Goal: Task Accomplishment & Management: Manage account settings

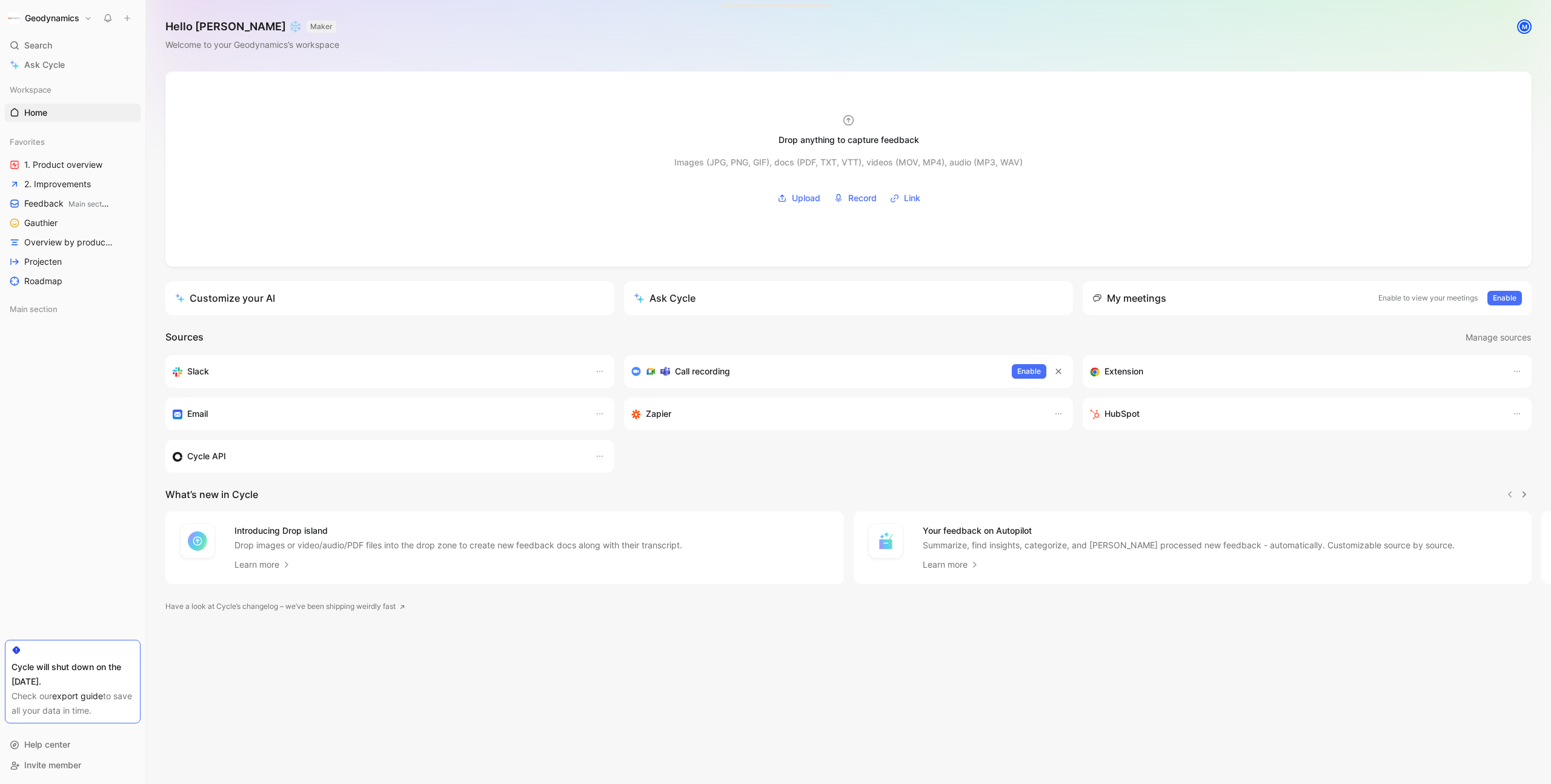
click at [81, 696] on link "export guide" at bounding box center [78, 696] width 51 height 10
click at [45, 29] on div "Geodynamics Search ⌘ K Ask Cycle Workspace Home G then H Favorites 1. Product o…" at bounding box center [73, 392] width 145 height 784
click at [52, 21] on h1 "Geodynamics" at bounding box center [52, 18] width 55 height 11
click at [64, 128] on div "Workspace settings G then S" at bounding box center [82, 125] width 149 height 19
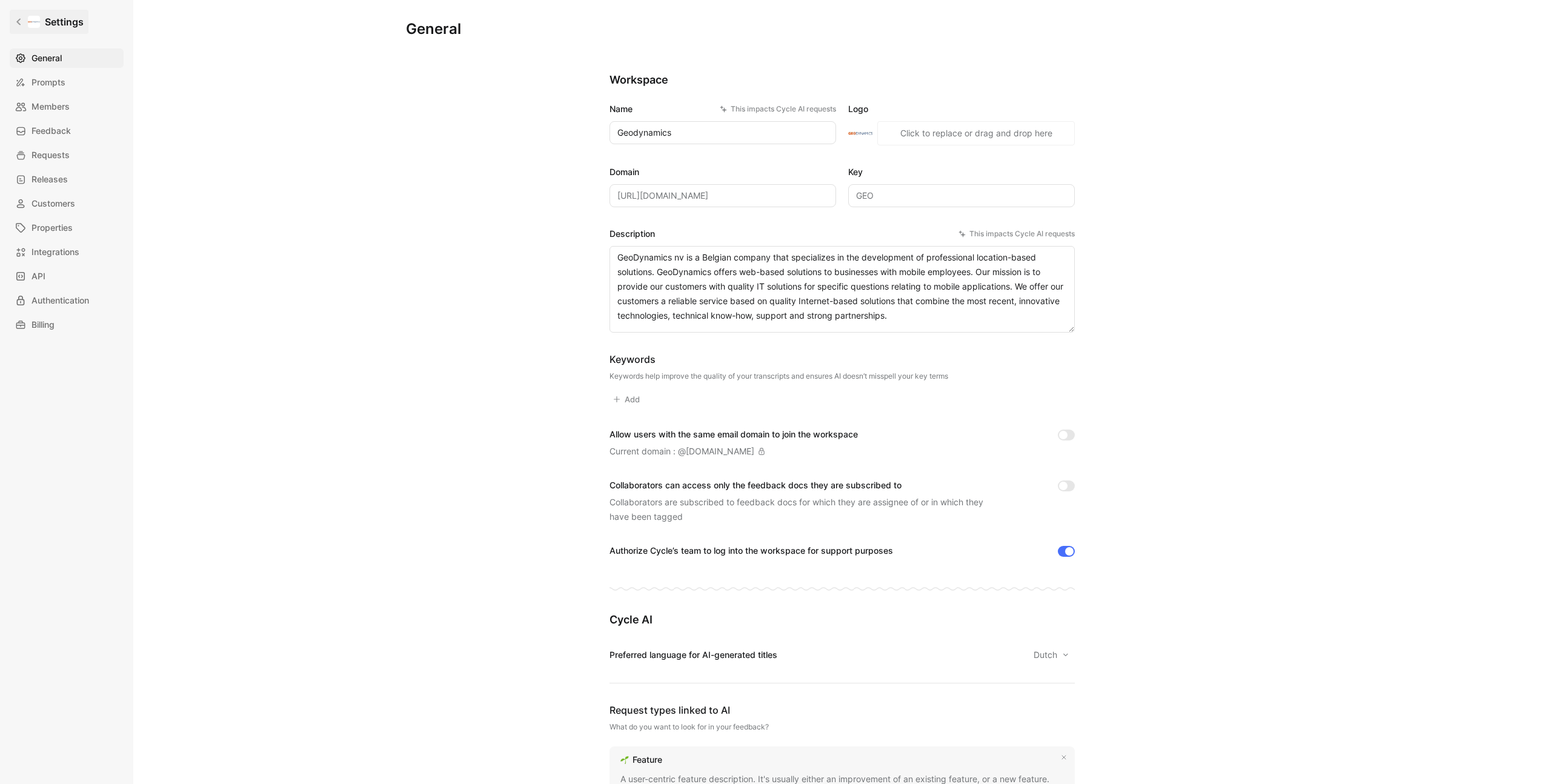
click at [34, 30] on link "Settings" at bounding box center [49, 22] width 79 height 24
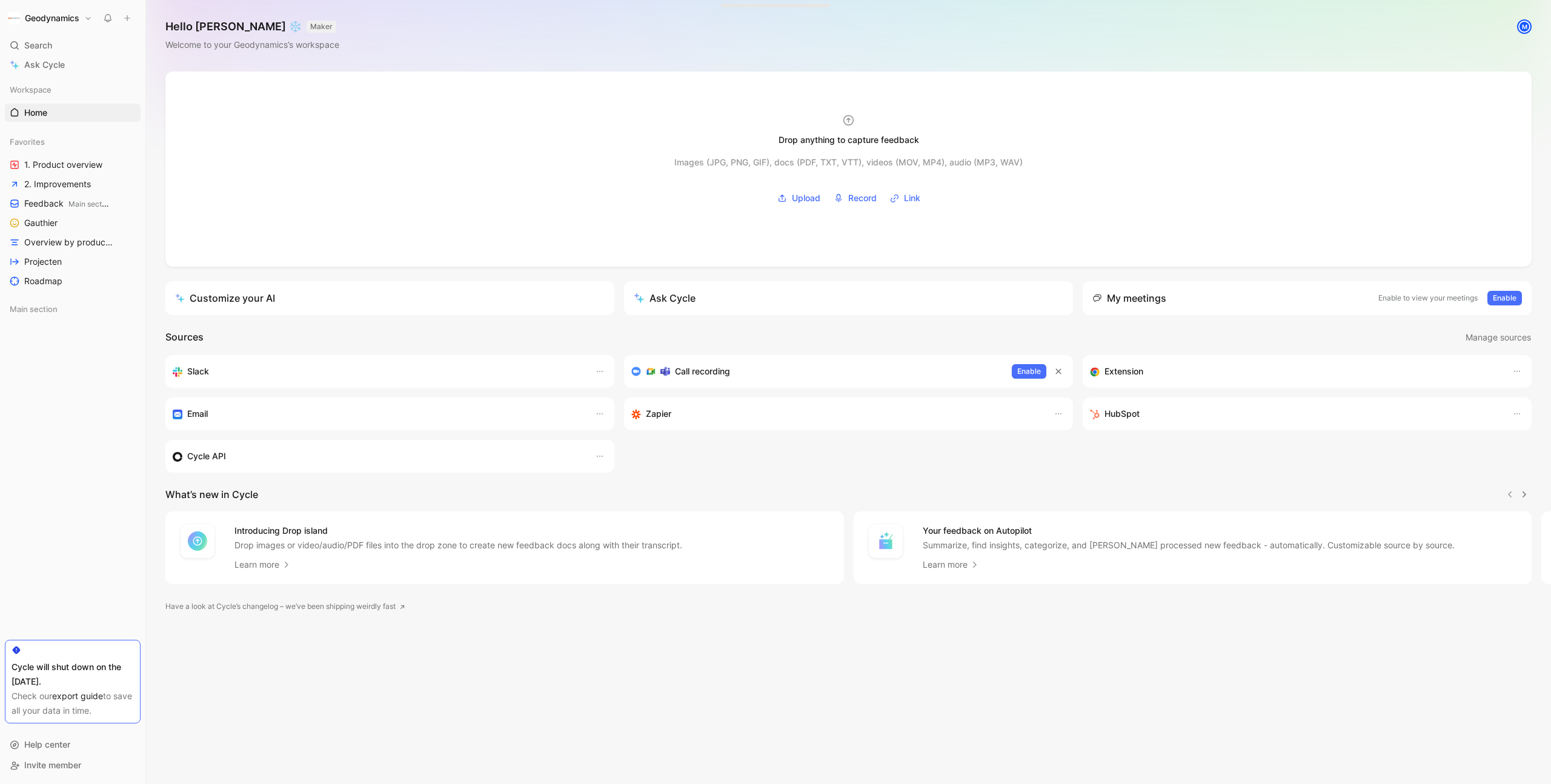
click at [29, 17] on h1 "Geodynamics" at bounding box center [52, 18] width 55 height 11
click at [61, 154] on div "Export assets" at bounding box center [82, 163] width 149 height 19
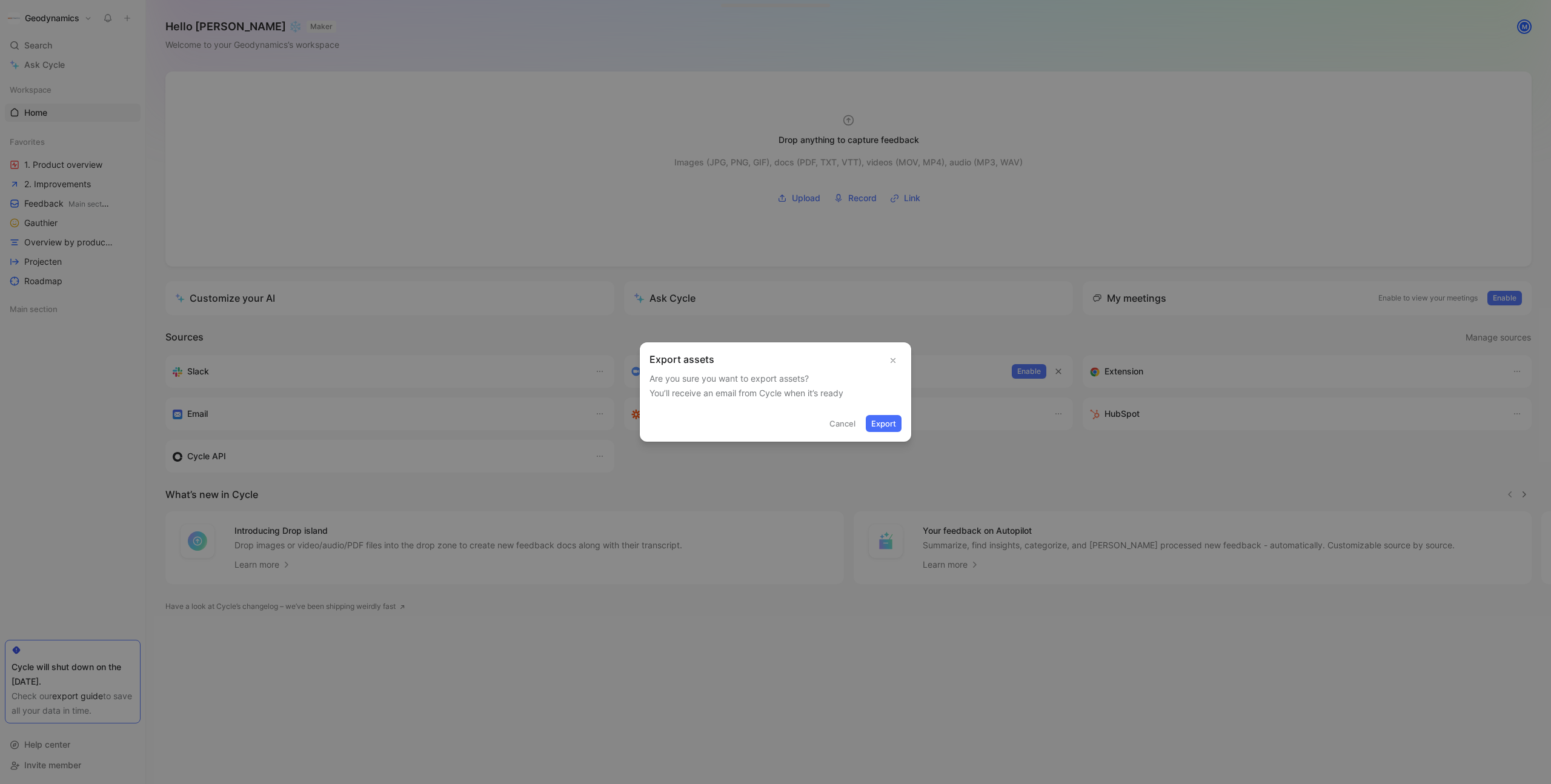
click at [885, 423] on button "Export" at bounding box center [884, 423] width 36 height 17
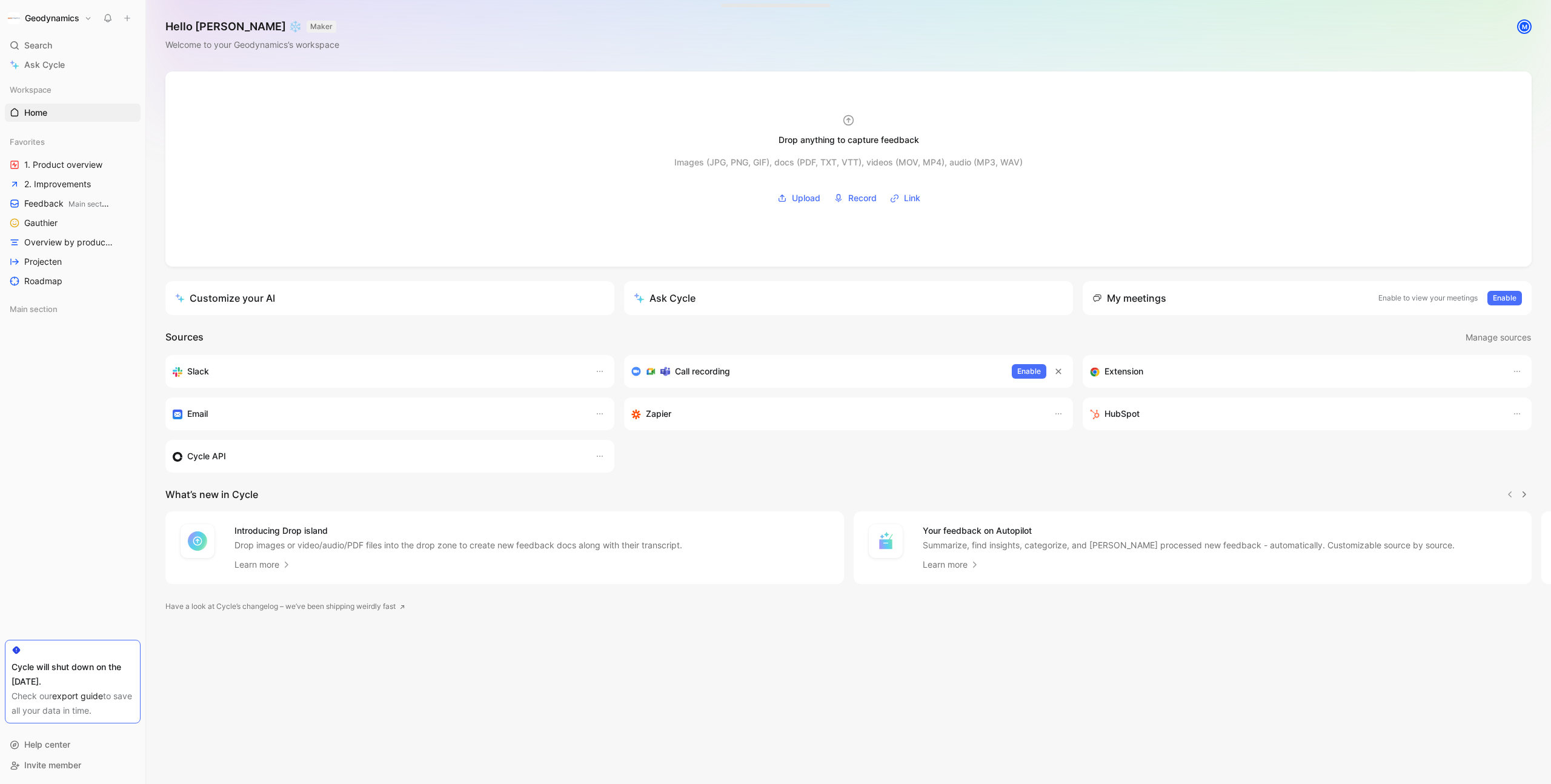
click at [50, 7] on div "Geodynamics Search ⌘ K Ask Cycle Workspace Home G then H Favorites 1. Product o…" at bounding box center [73, 392] width 145 height 784
click at [50, 17] on h1 "Geodynamics" at bounding box center [52, 18] width 55 height 11
click at [81, 74] on div "Account settings" at bounding box center [82, 78] width 149 height 19
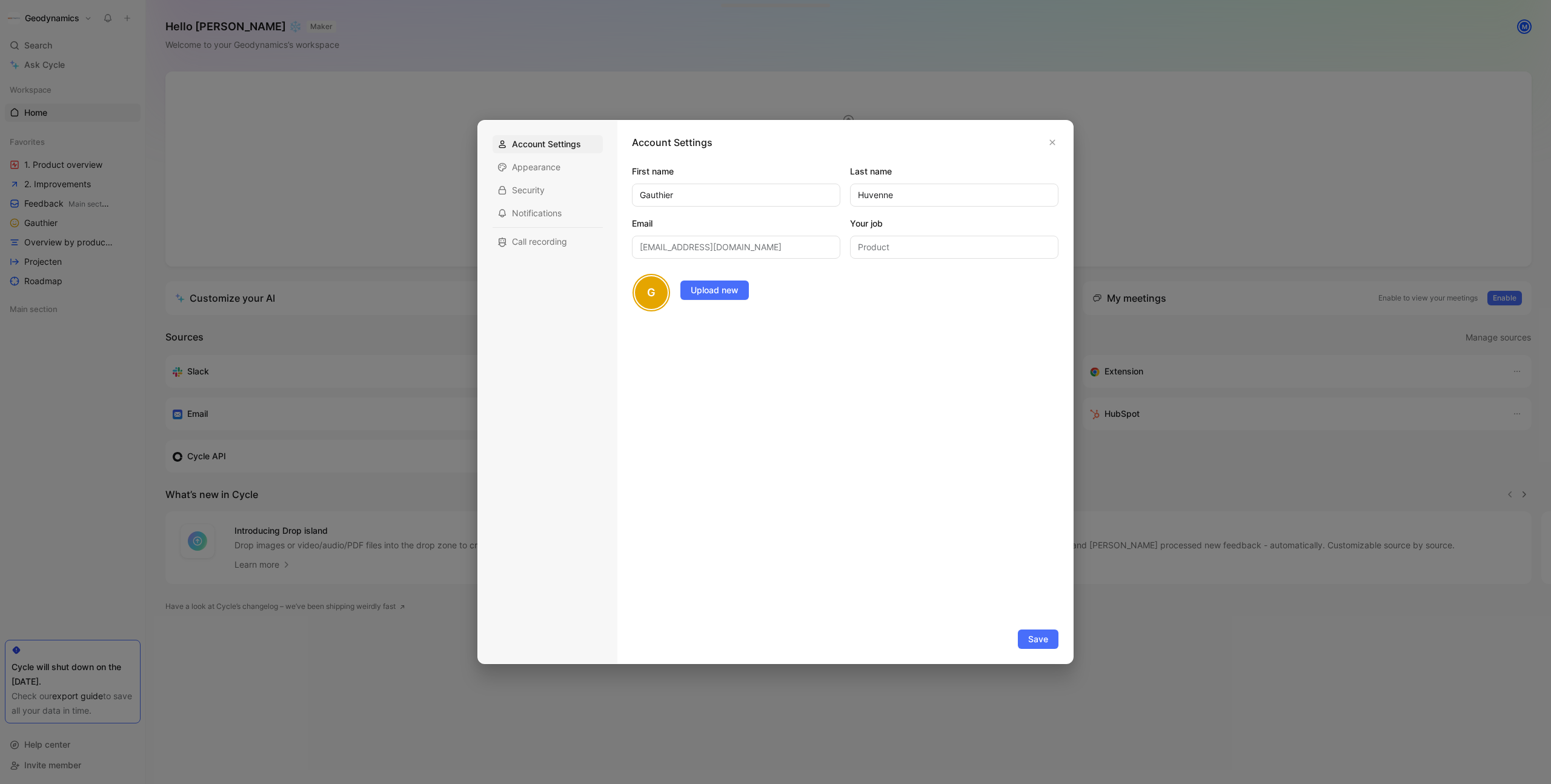
click at [95, 537] on div at bounding box center [775, 392] width 1551 height 784
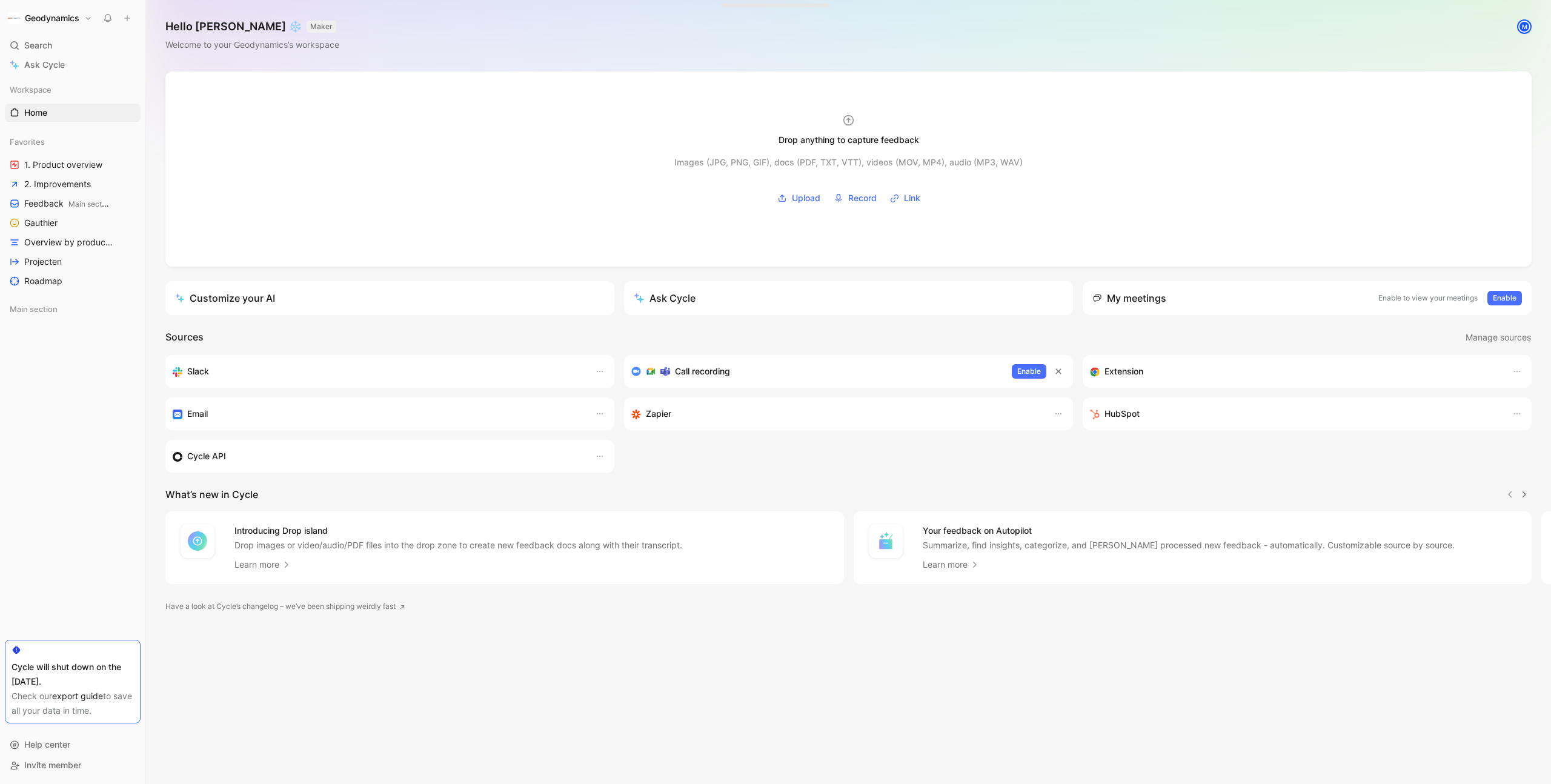
click at [77, 693] on link "export guide" at bounding box center [78, 696] width 51 height 10
click at [38, 189] on span "2. Improvements" at bounding box center [57, 184] width 67 height 12
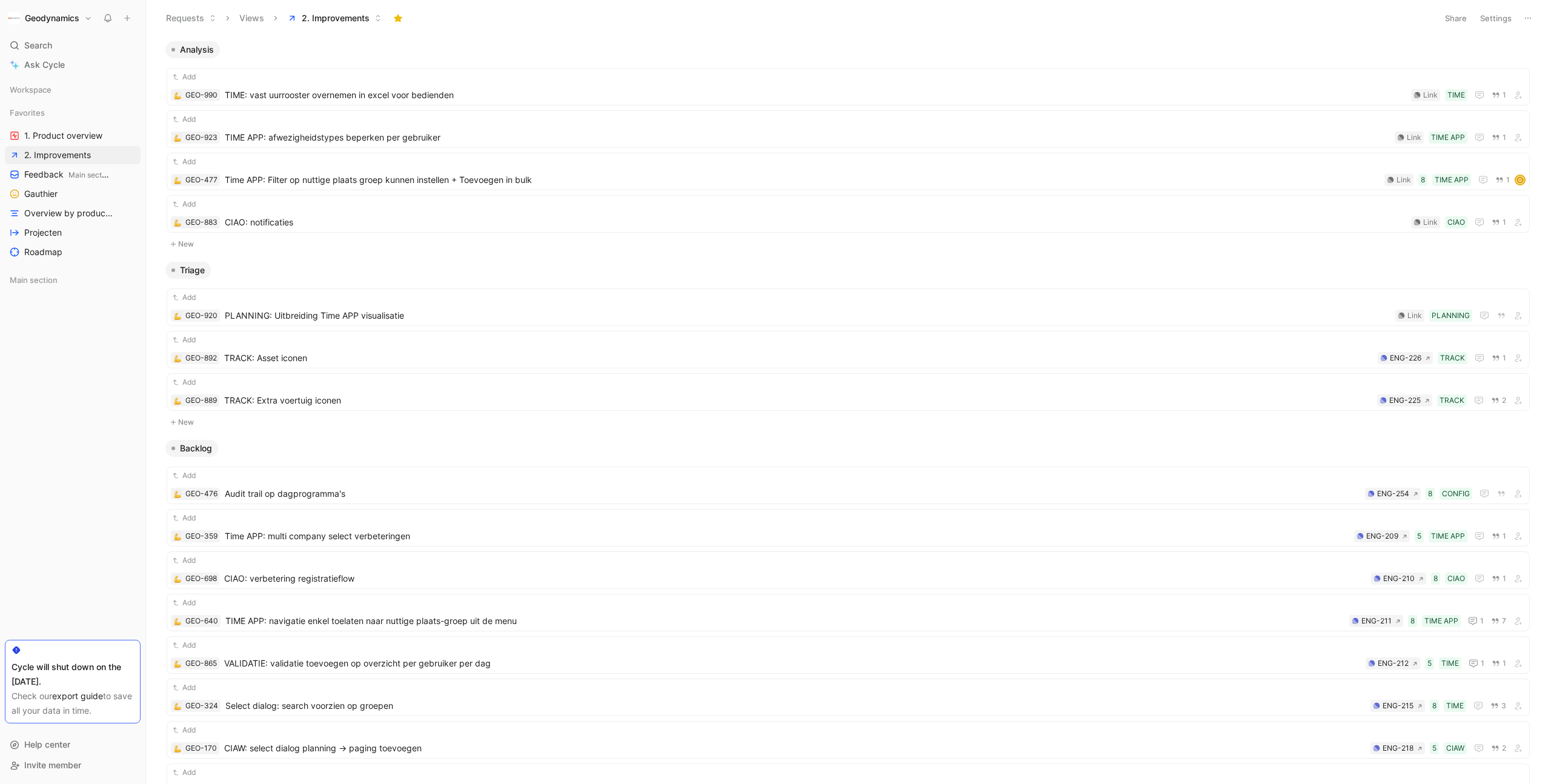
click at [258, 17] on button "Views" at bounding box center [252, 18] width 36 height 18
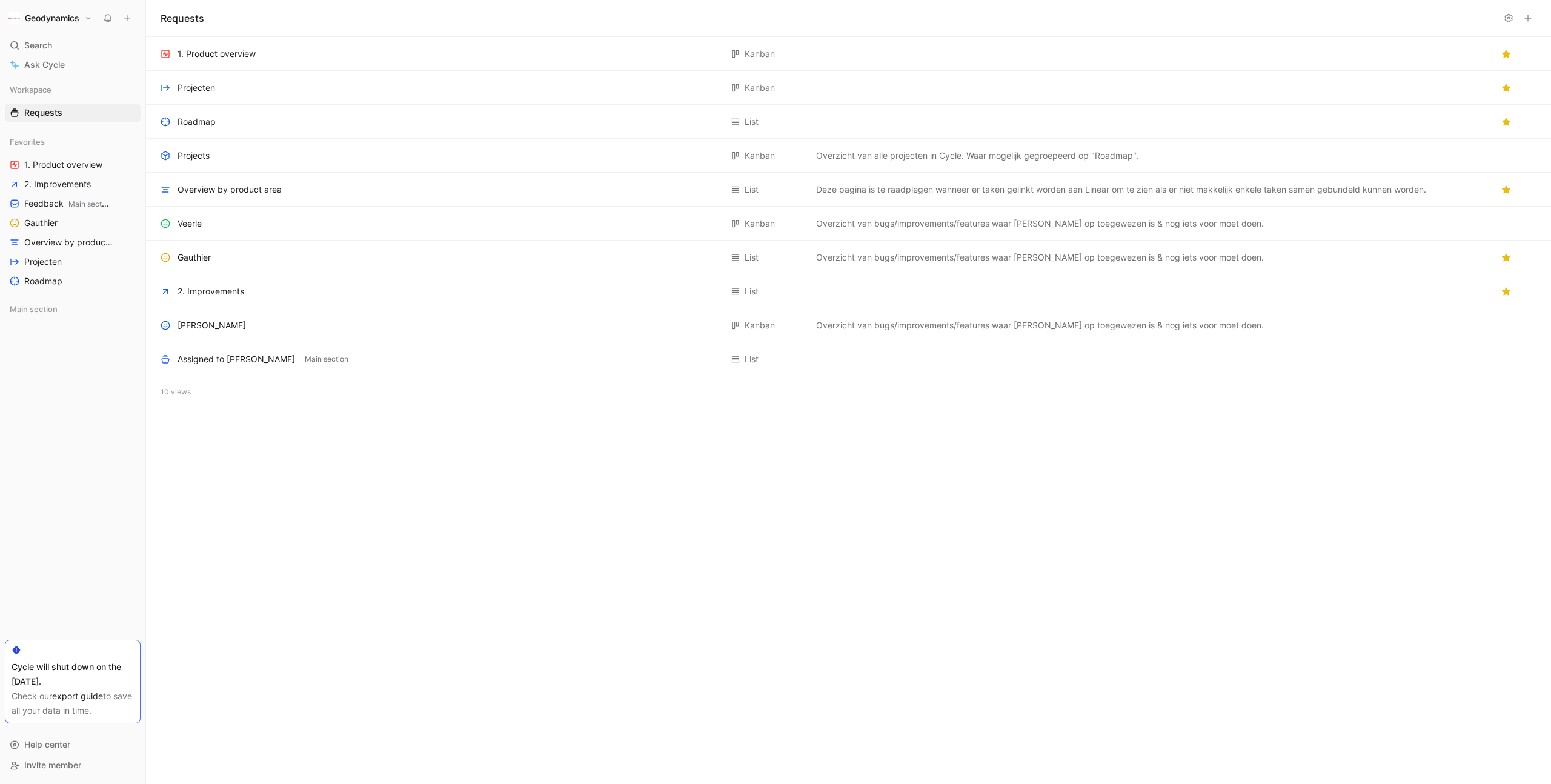
click at [172, 388] on div "10 views" at bounding box center [849, 392] width 1405 height 31
click at [389, 60] on div "1. Product overview Add to main section" at bounding box center [440, 53] width 561 height 14
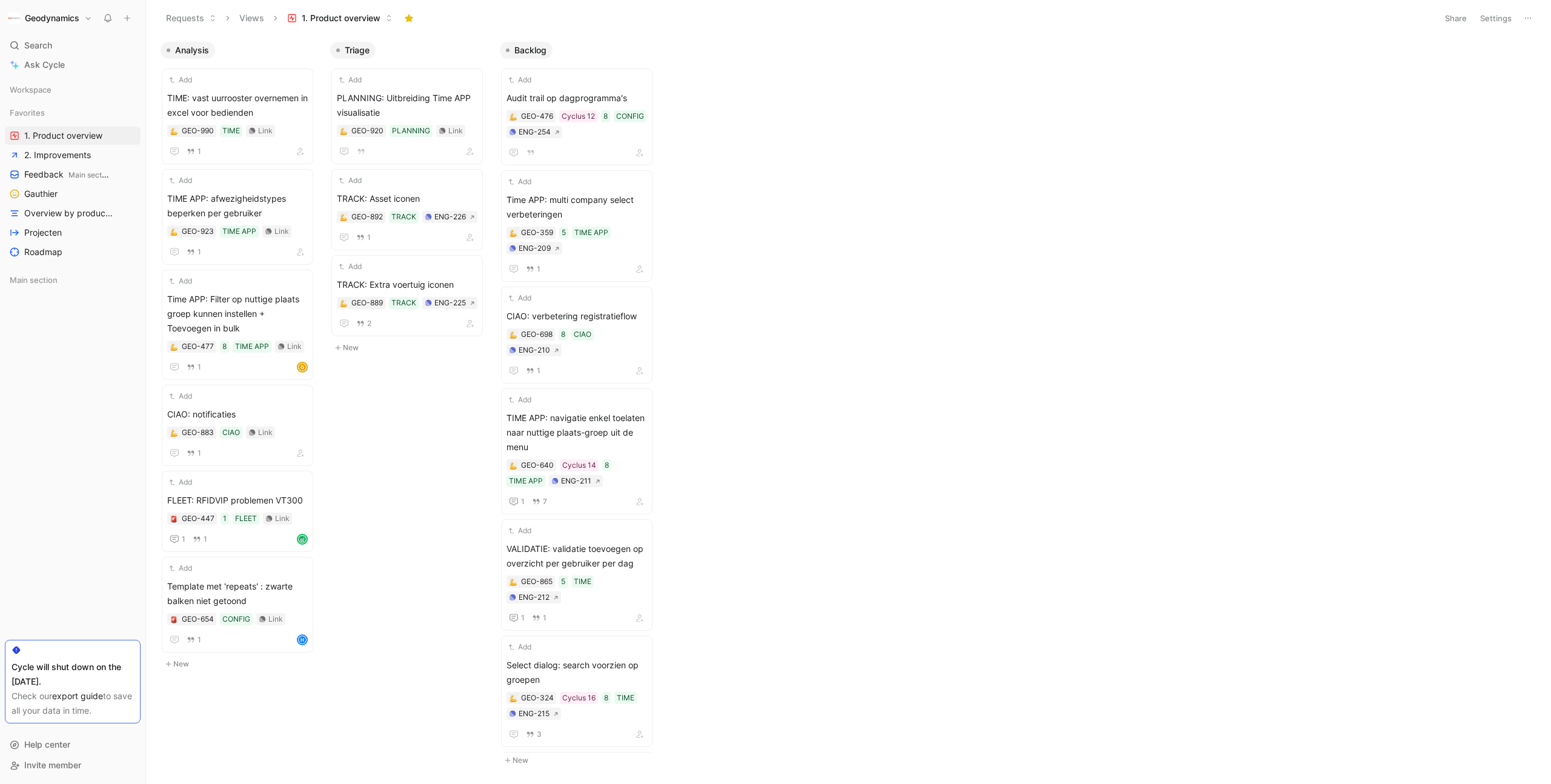
click at [1528, 15] on icon at bounding box center [1528, 18] width 10 height 10
click at [1504, 15] on button "Settings" at bounding box center [1496, 18] width 43 height 17
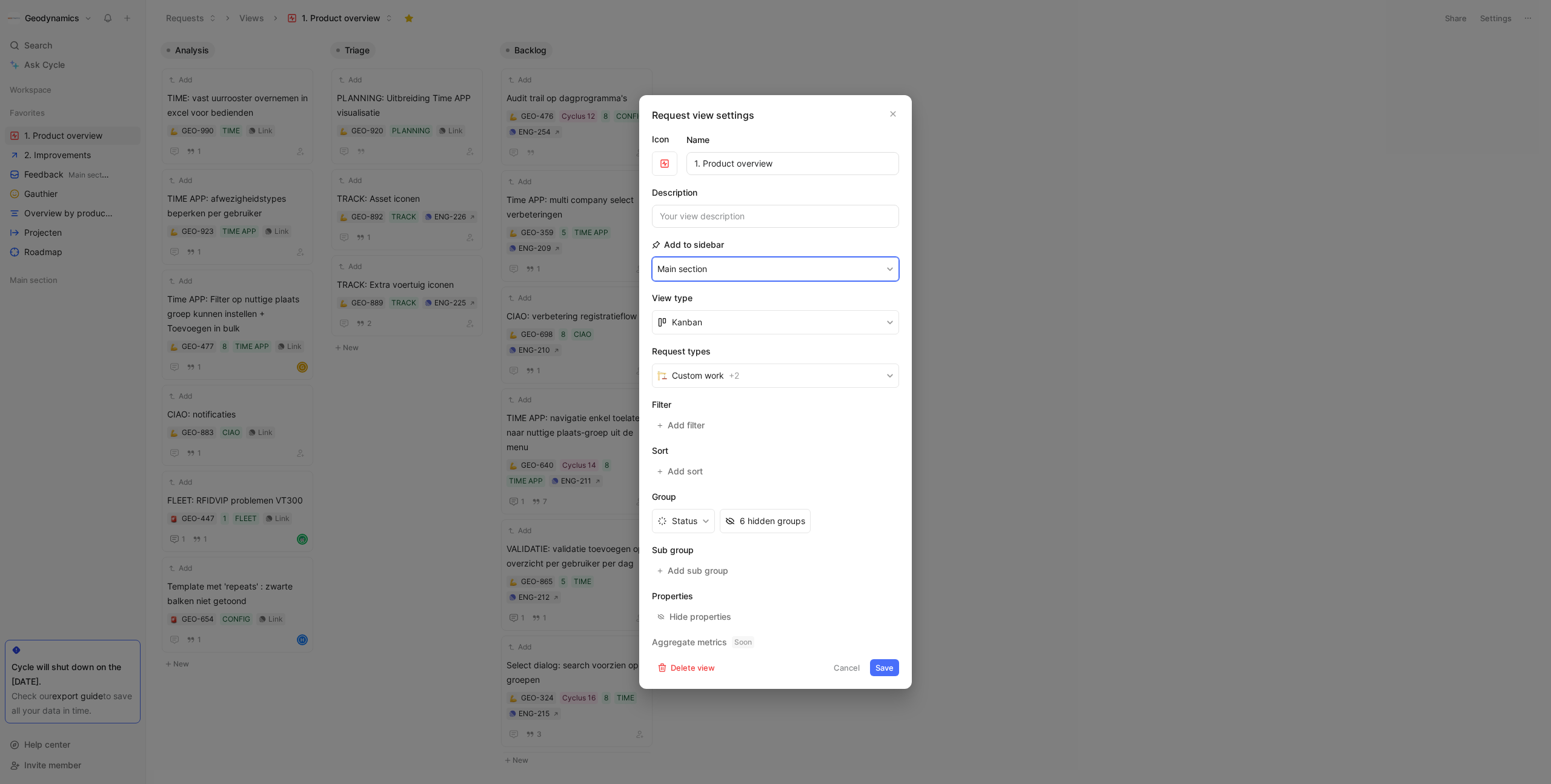
click at [730, 271] on button "Main section" at bounding box center [775, 269] width 247 height 24
click at [723, 321] on button "Kanban" at bounding box center [775, 322] width 247 height 24
click at [709, 371] on div "List" at bounding box center [783, 368] width 222 height 14
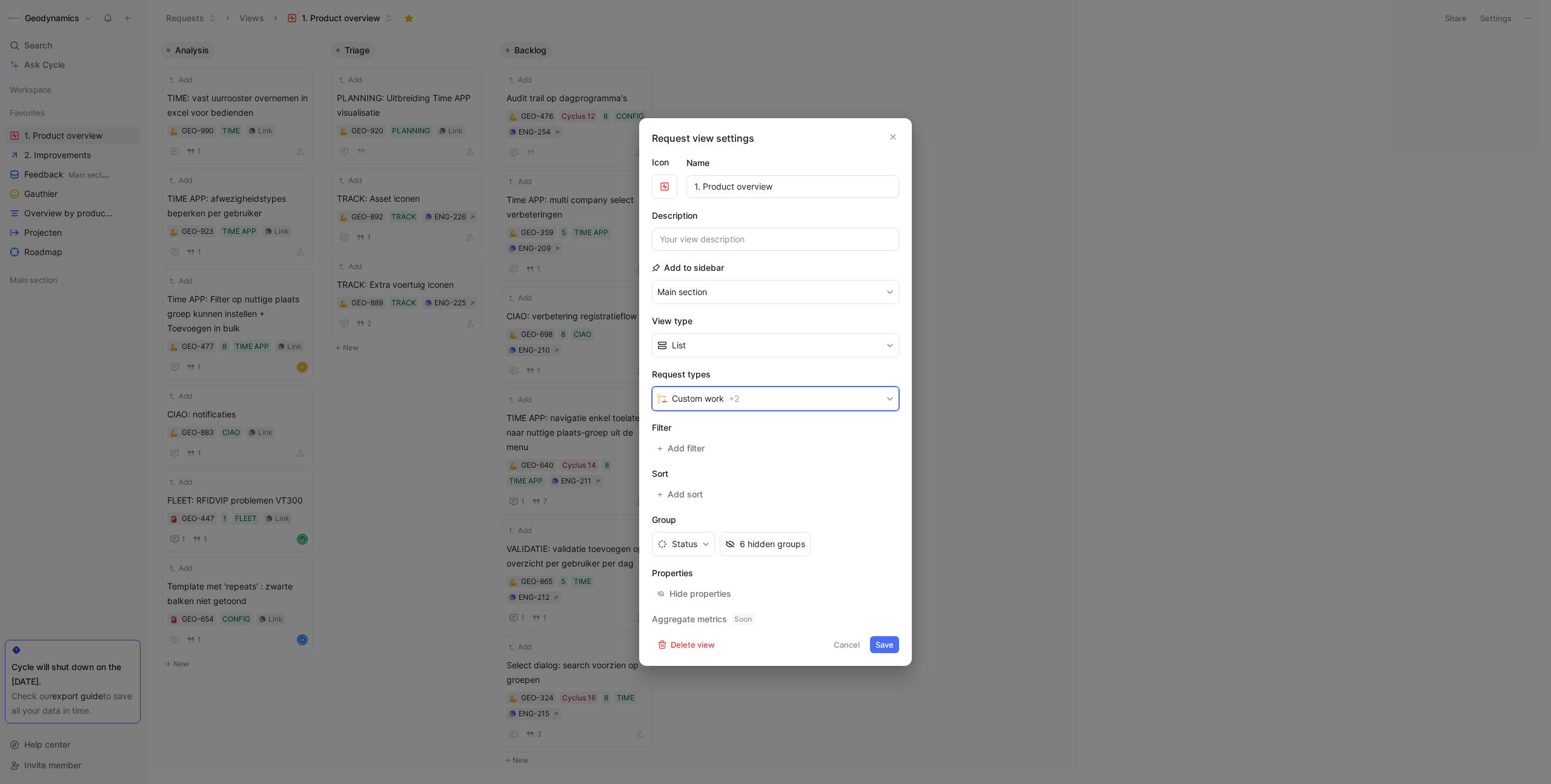
click at [727, 397] on button "Custom work + 2" at bounding box center [775, 398] width 247 height 24
click at [887, 471] on div at bounding box center [885, 470] width 17 height 11
click at [887, 485] on div at bounding box center [885, 487] width 17 height 11
click at [888, 545] on div at bounding box center [885, 542] width 17 height 11
click at [744, 402] on button "Custom work + 5" at bounding box center [775, 402] width 247 height 24
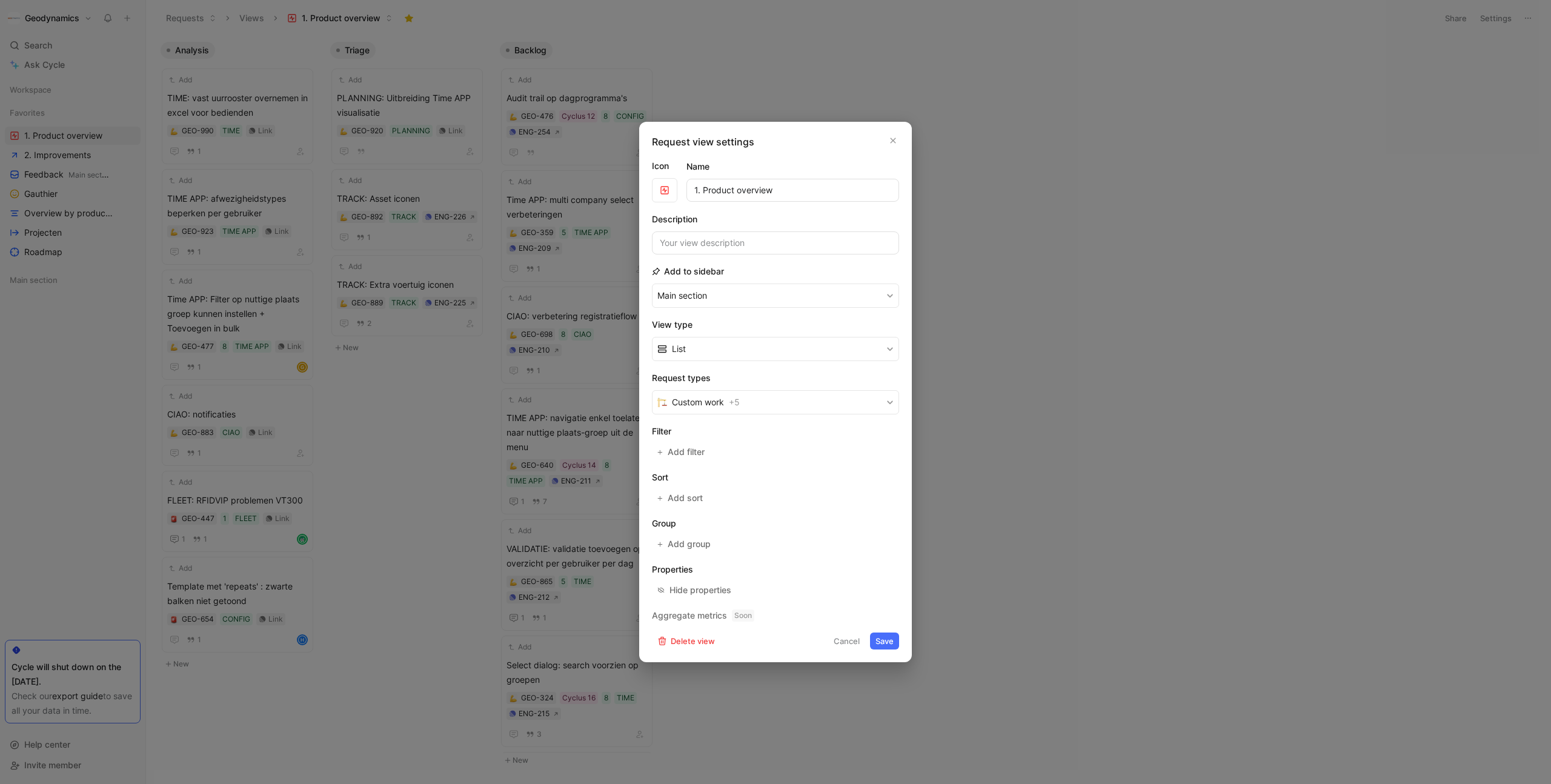
click at [876, 636] on button "Save" at bounding box center [884, 641] width 29 height 17
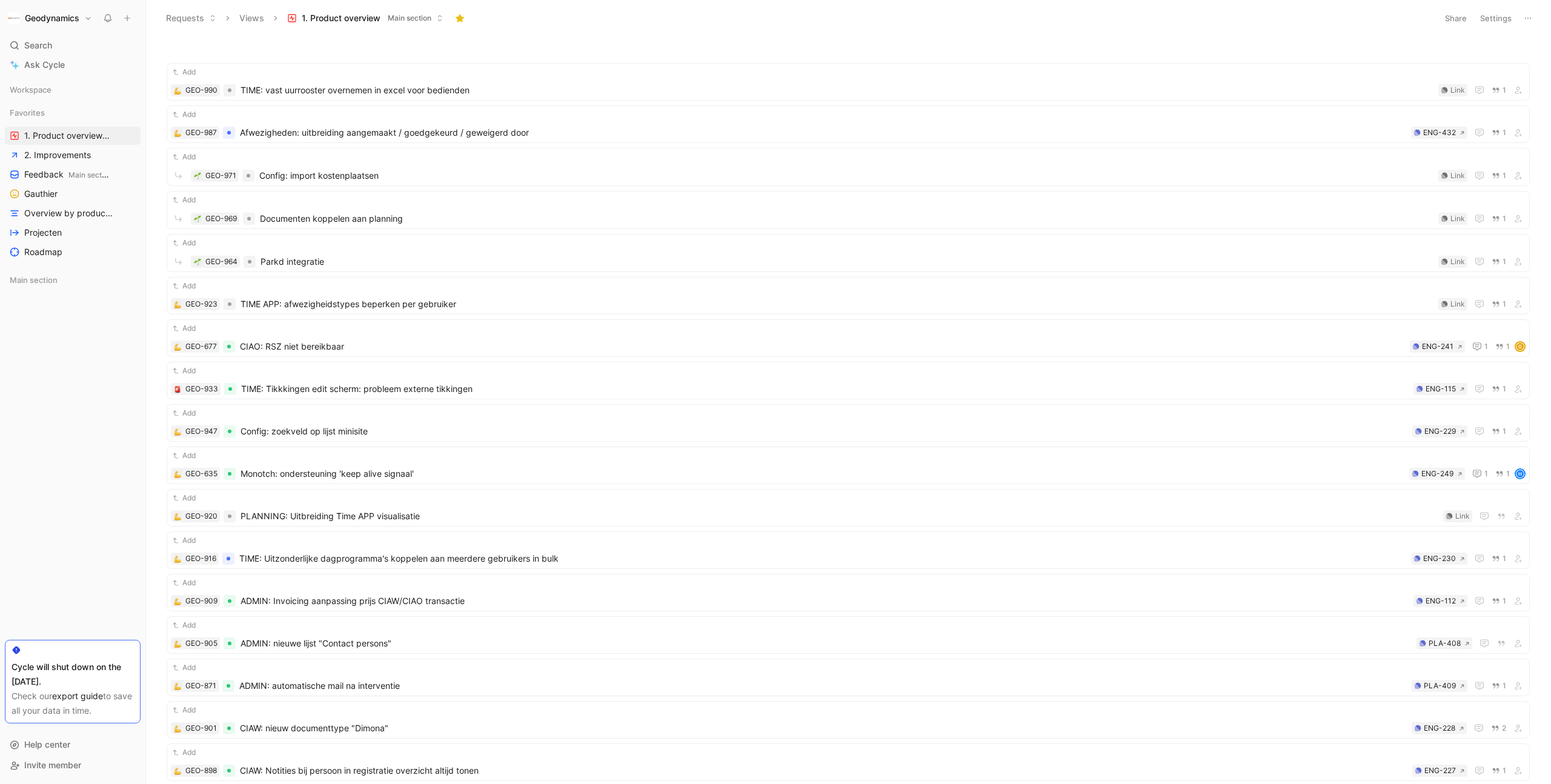
click at [1523, 17] on icon at bounding box center [1528, 18] width 10 height 10
click at [1477, 55] on div "Export in CSV" at bounding box center [1485, 61] width 91 height 14
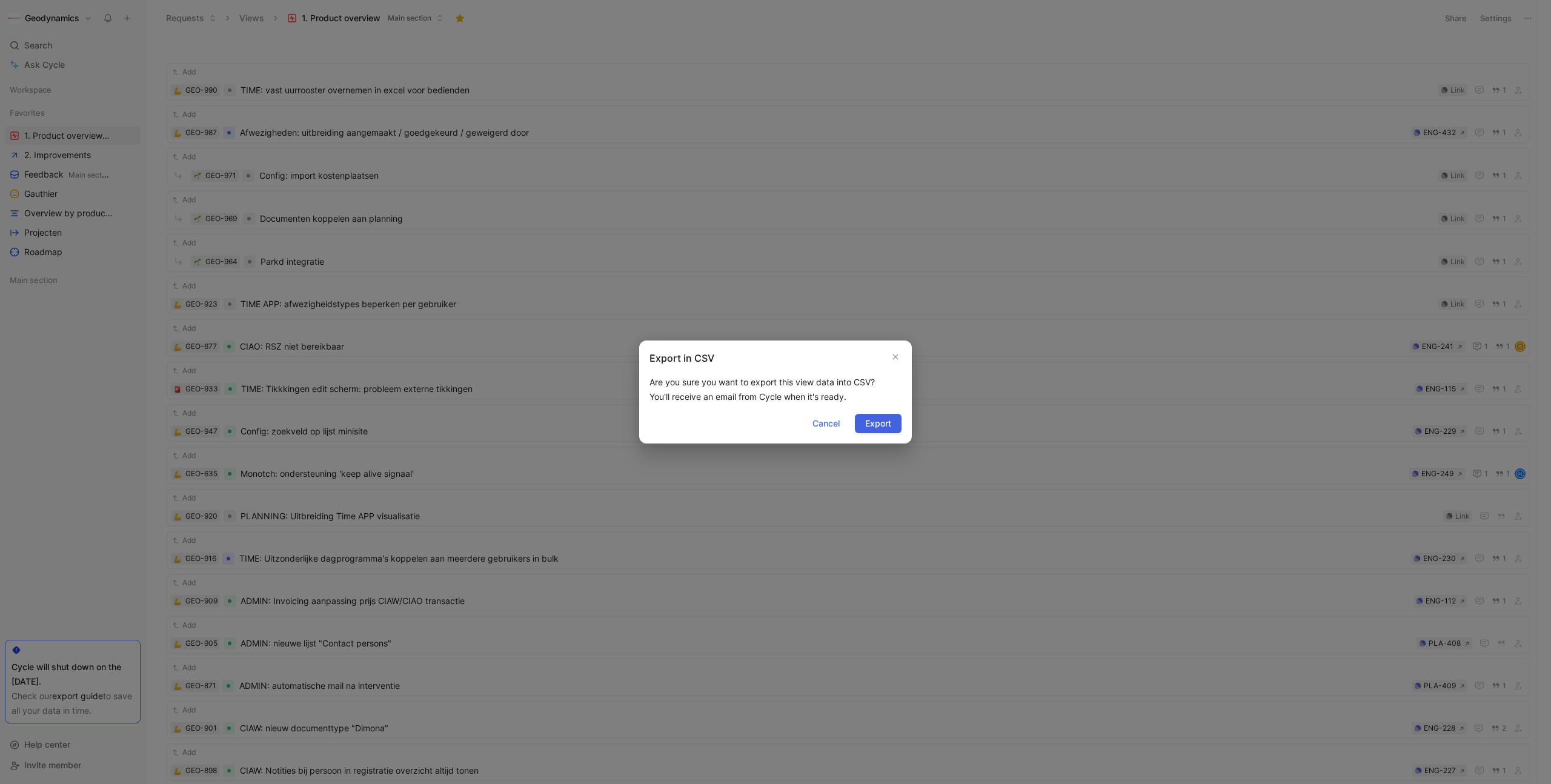
click at [880, 426] on span "Export" at bounding box center [878, 423] width 26 height 14
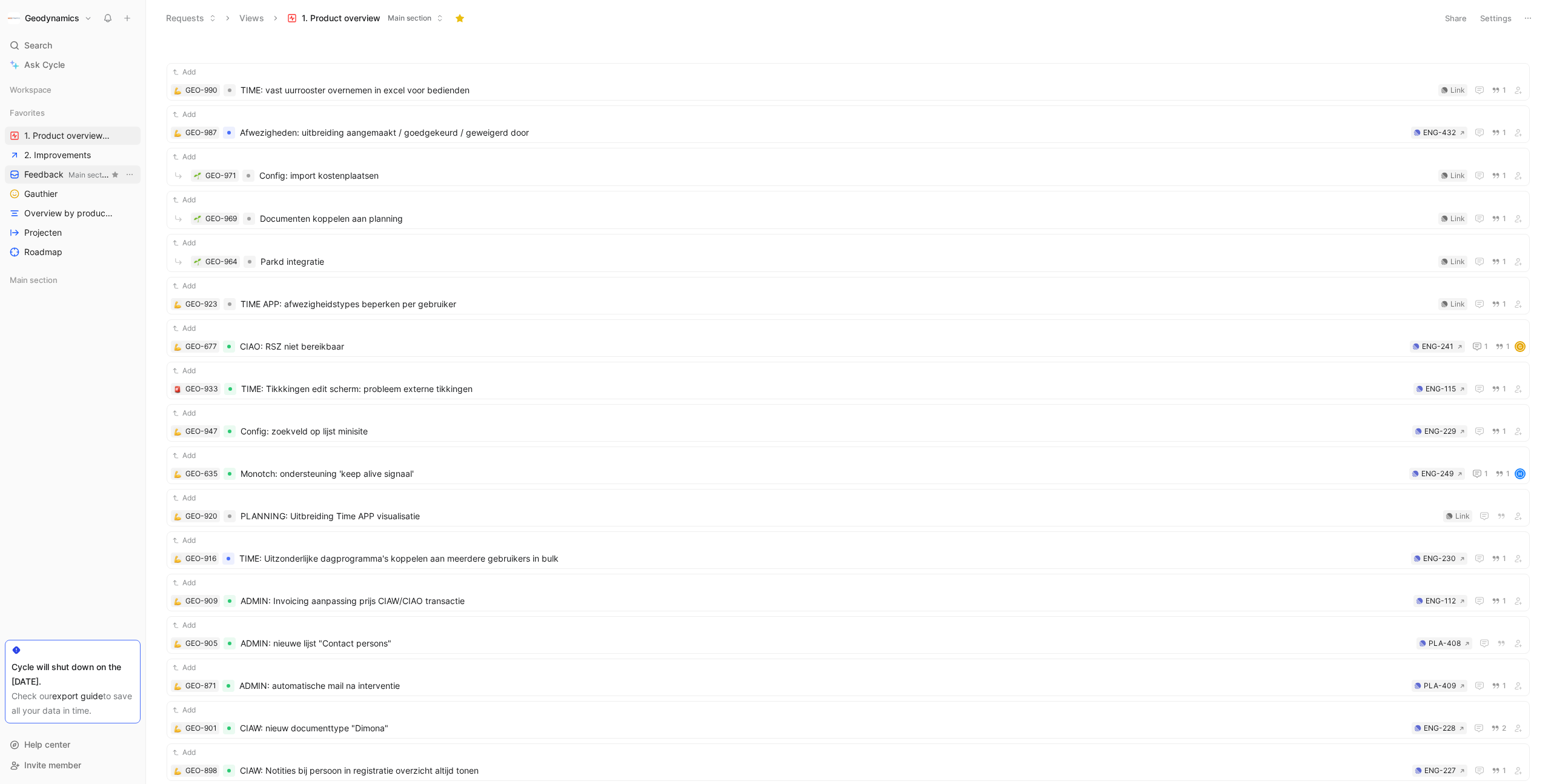
click at [52, 178] on span "Feedback Main section" at bounding box center [66, 174] width 85 height 13
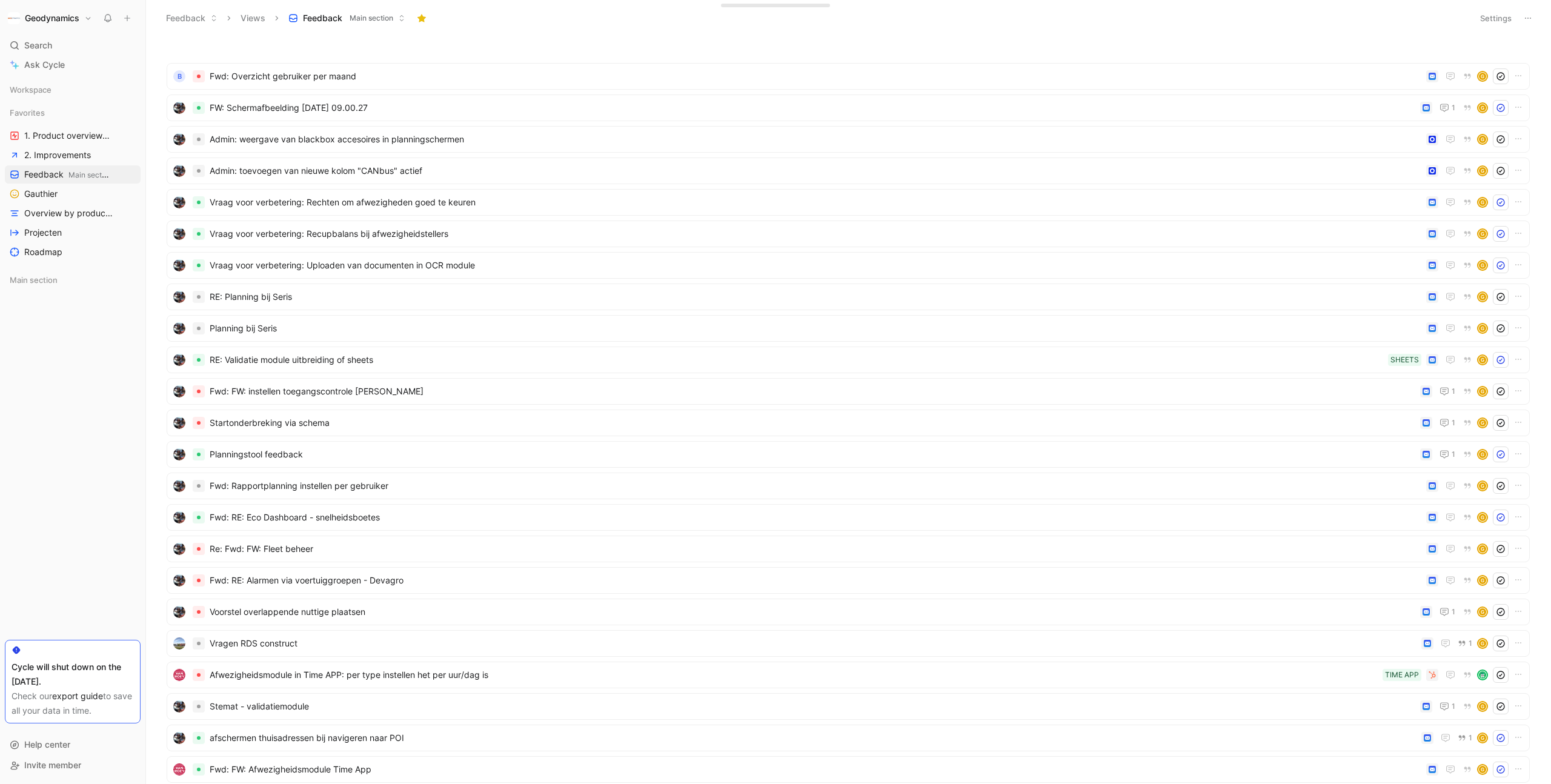
click at [1521, 22] on button at bounding box center [1528, 18] width 17 height 17
click at [1490, 64] on span "Export in CSV" at bounding box center [1467, 61] width 55 height 10
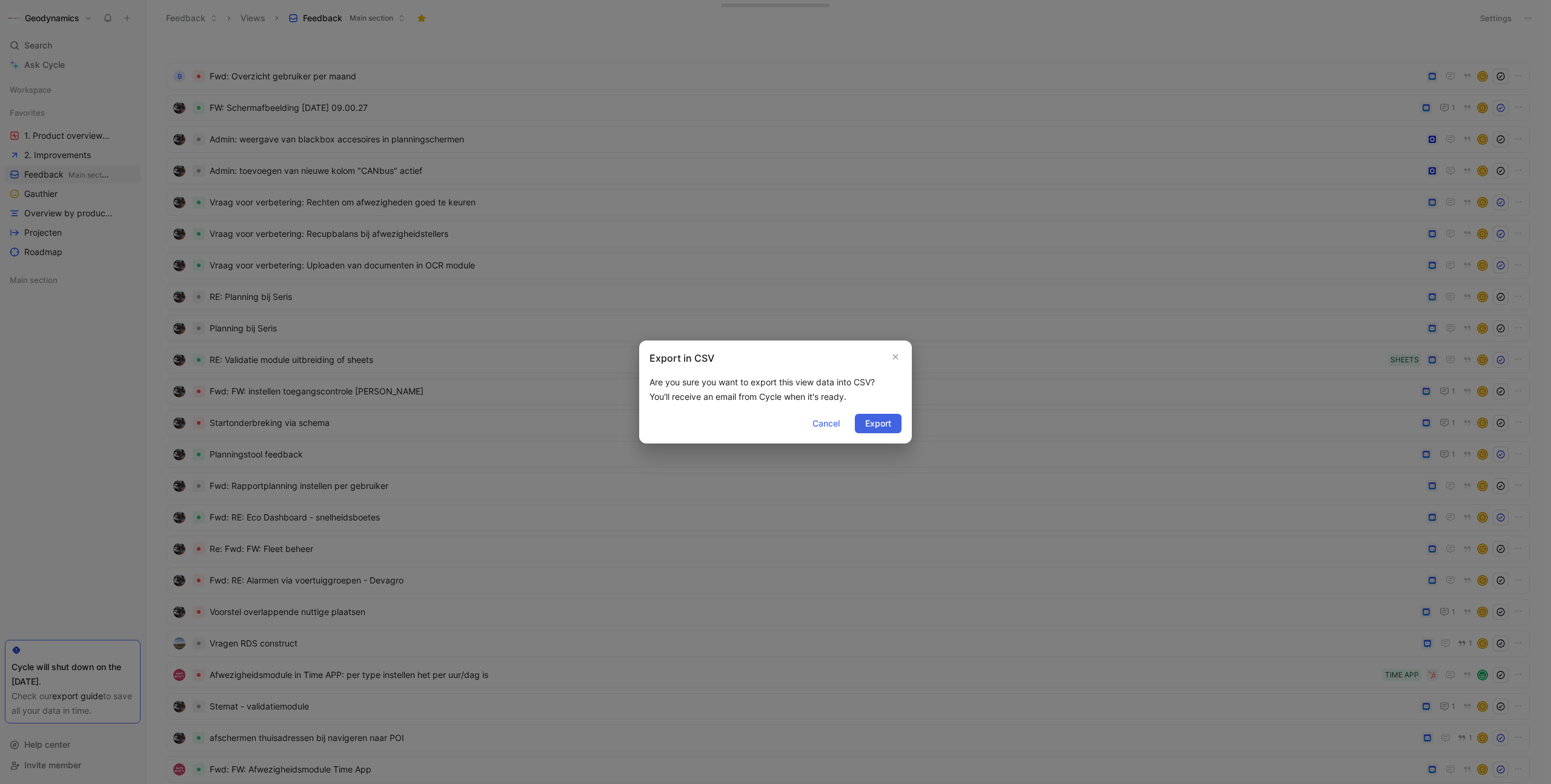
click at [877, 425] on span "Export" at bounding box center [878, 423] width 26 height 14
